Goal: Register for event/course

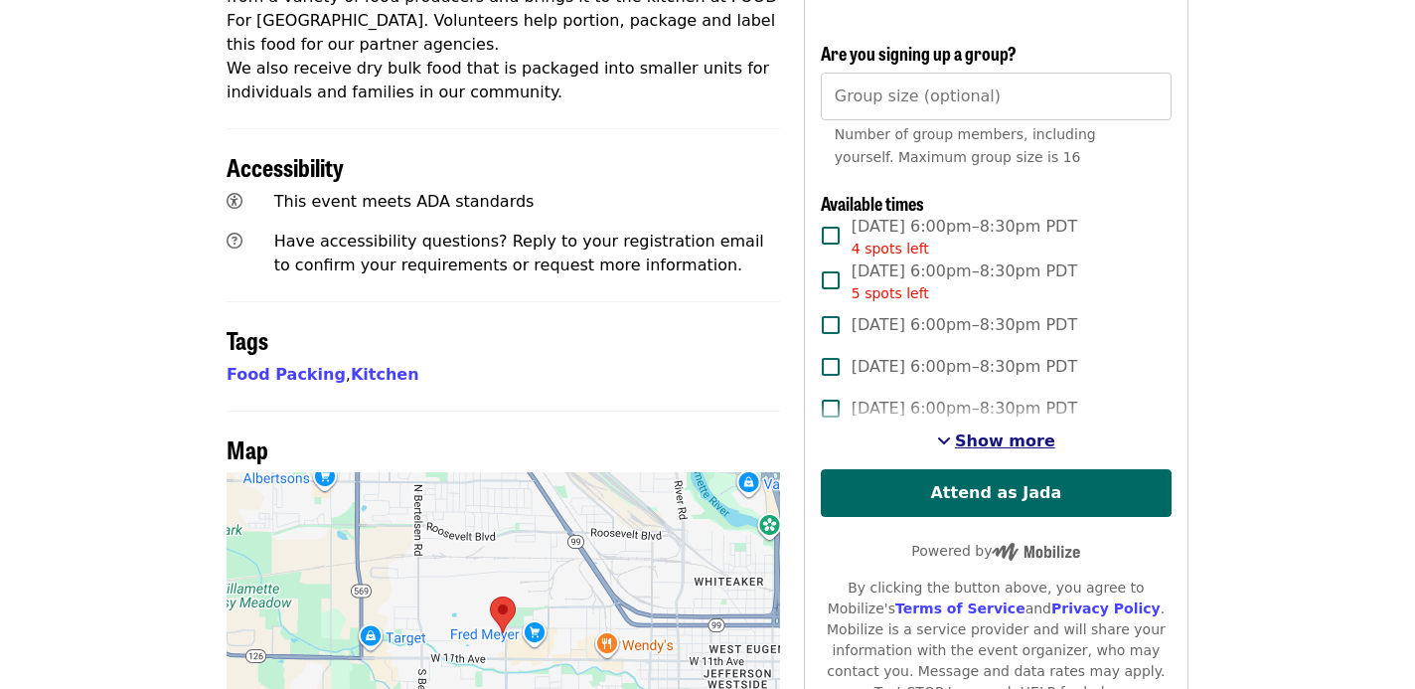
click at [973, 431] on span "Show more" at bounding box center [1005, 440] width 100 height 19
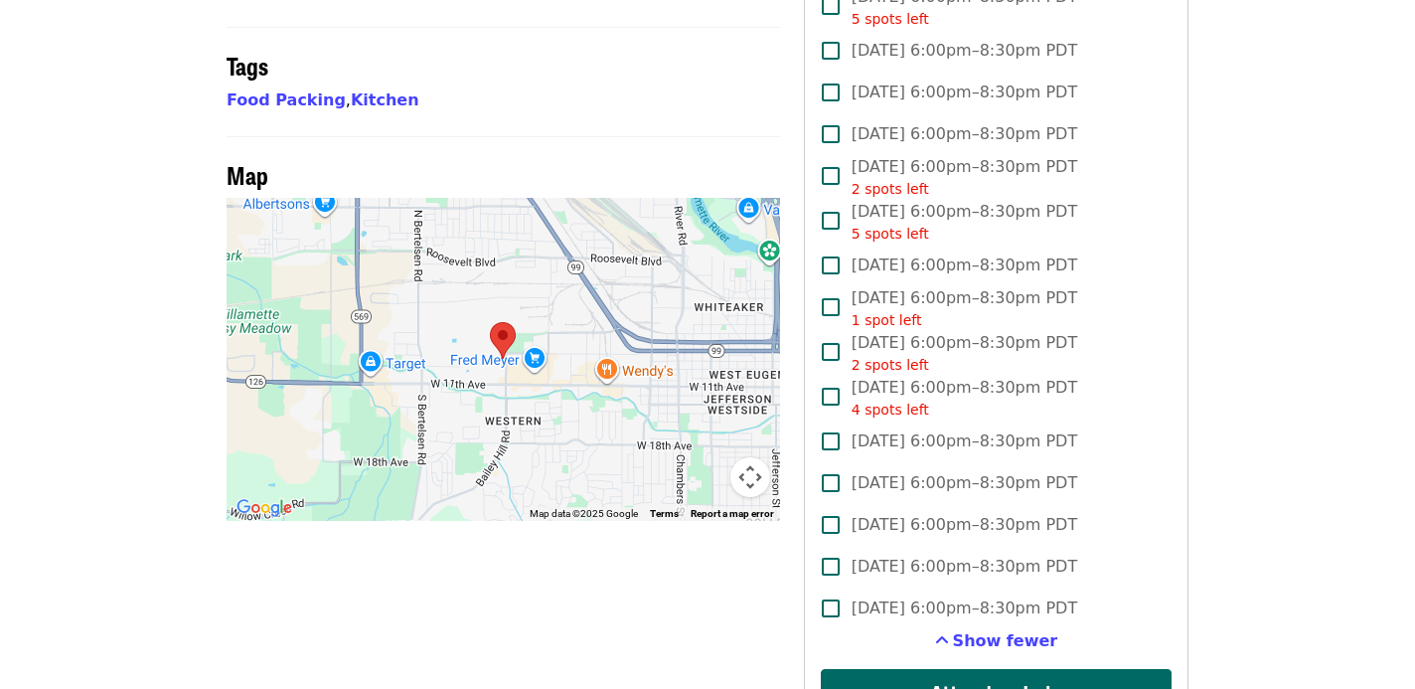
scroll to position [1124, 0]
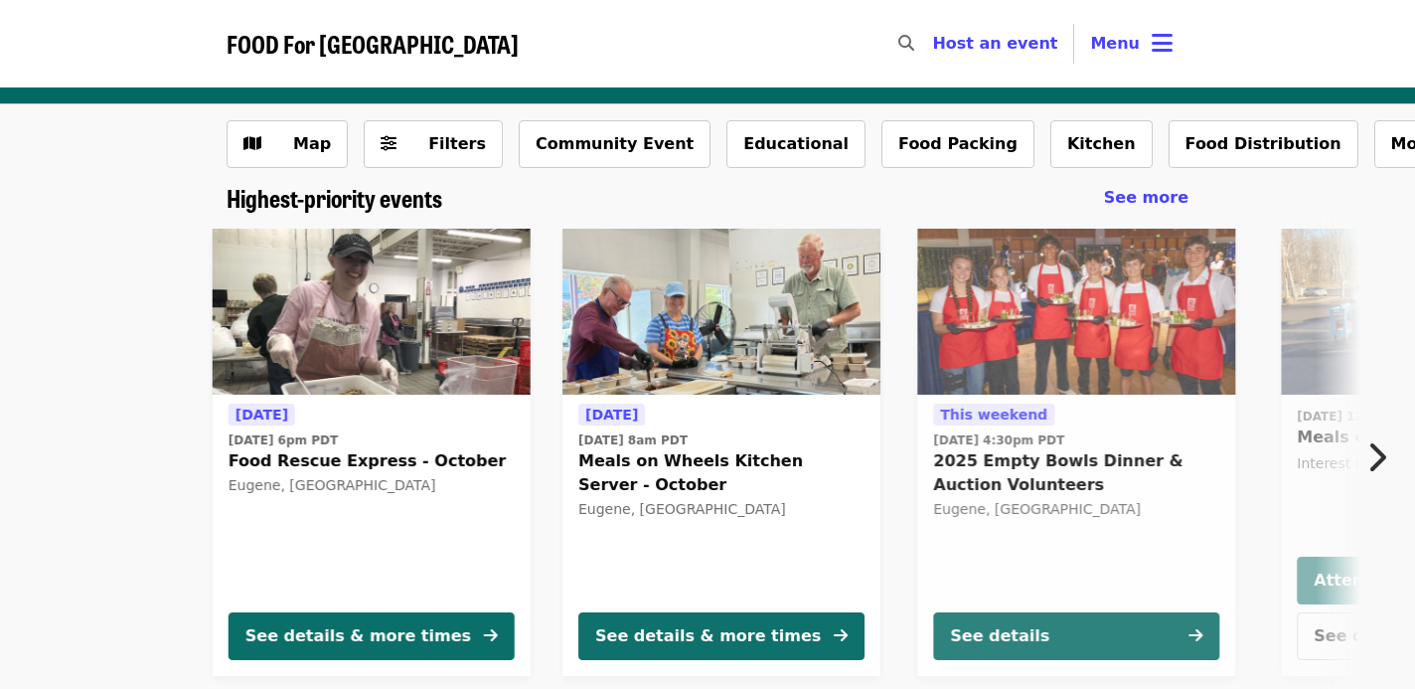
click at [359, 341] on img at bounding box center [372, 312] width 318 height 167
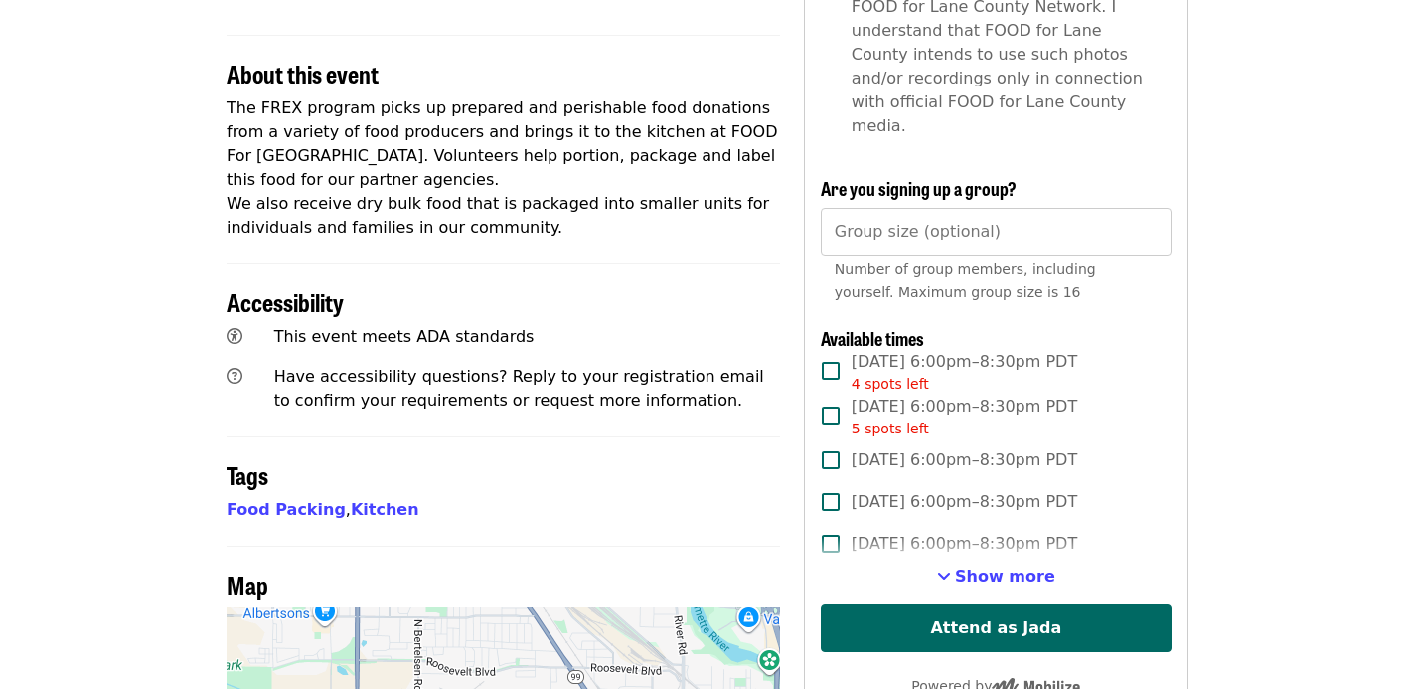
scroll to position [698, 0]
